Goal: Find specific page/section: Find specific page/section

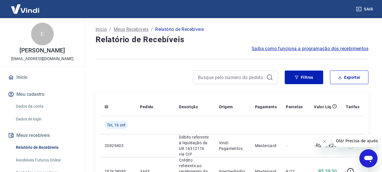
click at [23, 83] on link "Início" at bounding box center [42, 77] width 71 height 12
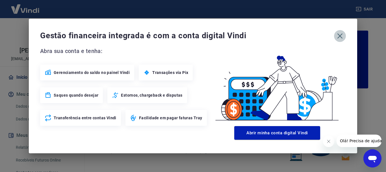
click at [342, 36] on icon "button" at bounding box center [340, 35] width 9 height 9
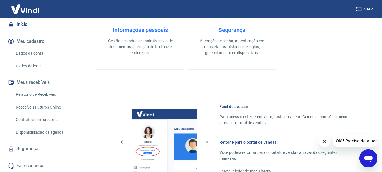
scroll to position [339, 0]
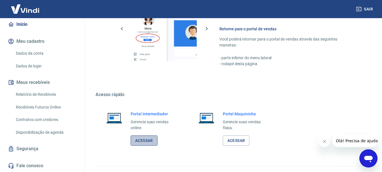
click at [149, 140] on link "Acessar" at bounding box center [144, 140] width 27 height 10
